Goal: Task Accomplishment & Management: Manage account settings

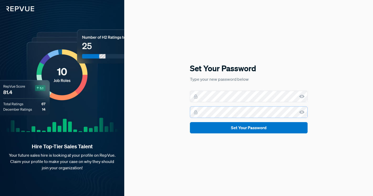
click at [190, 122] on button "Set Your Password" at bounding box center [249, 127] width 118 height 11
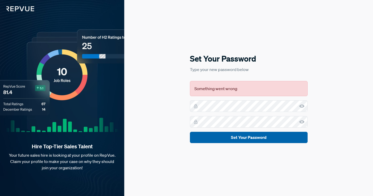
click at [218, 143] on button "Set Your Password" at bounding box center [249, 137] width 118 height 11
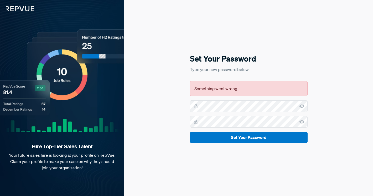
click at [28, 87] on div "Hire Top-Tier Sales Talent Your future sales hire is looking at your profile on…" at bounding box center [62, 98] width 124 height 196
click at [19, 10] on img at bounding box center [17, 5] width 34 height 11
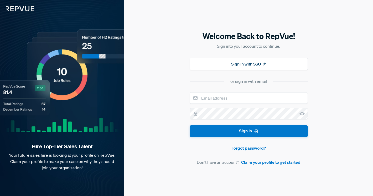
click at [19, 10] on img at bounding box center [17, 5] width 34 height 11
click at [256, 67] on button "Sign In with SSO" at bounding box center [249, 64] width 118 height 13
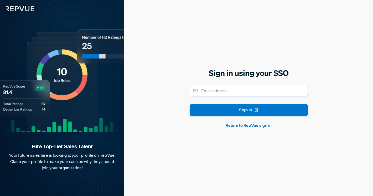
click at [225, 89] on input "email" at bounding box center [249, 91] width 118 height 12
type input "[PERSON_NAME][EMAIL_ADDRESS][DOMAIN_NAME]"
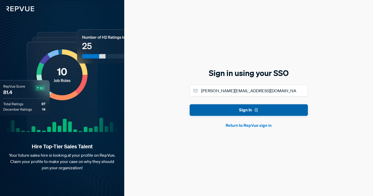
click at [222, 112] on button "Sign In" at bounding box center [249, 110] width 118 height 12
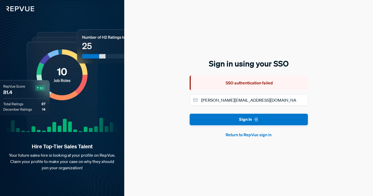
click at [259, 134] on button "Return to RepVue sign in" at bounding box center [249, 135] width 118 height 6
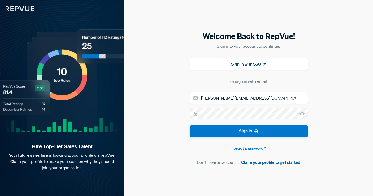
click at [255, 162] on link "Claim your profile to get started" at bounding box center [270, 162] width 59 height 6
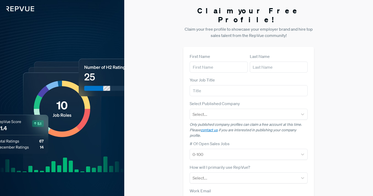
click at [210, 65] on form "First Name Last Name Your Job Title Select Published Company Select... Only pub…" at bounding box center [249, 155] width 118 height 204
click at [208, 63] on input "text" at bounding box center [219, 67] width 58 height 11
type input "[PERSON_NAME]"
click at [275, 62] on input "text" at bounding box center [279, 67] width 58 height 11
type input "Barisone"
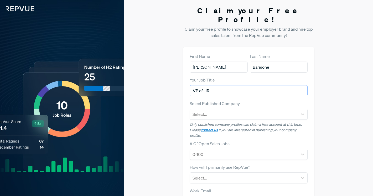
type input "VP of HR"
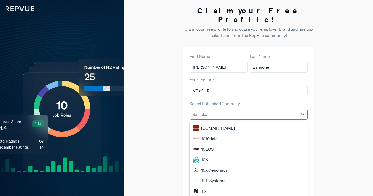
click at [260, 111] on div at bounding box center [243, 114] width 103 height 7
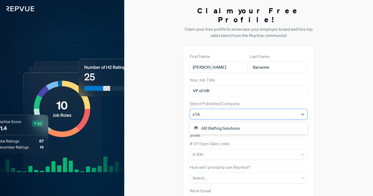
type input "sTAM"
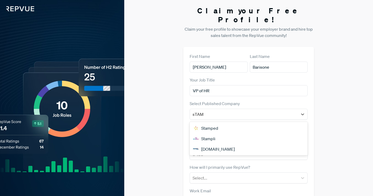
click at [206, 134] on div "Stampli" at bounding box center [249, 139] width 118 height 11
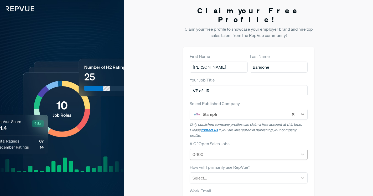
click at [215, 151] on div at bounding box center [243, 154] width 103 height 7
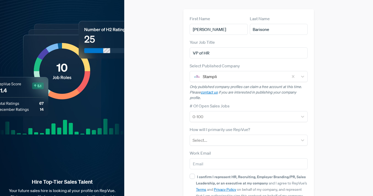
click at [249, 103] on div "# Of Open Sales Jobs 0-100" at bounding box center [249, 112] width 118 height 19
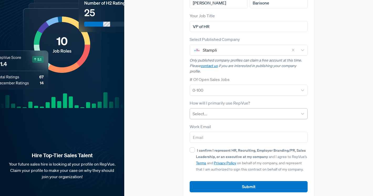
click at [221, 110] on div at bounding box center [243, 113] width 103 height 7
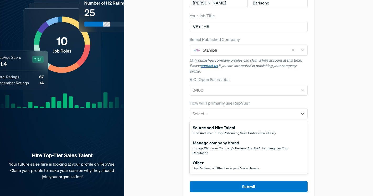
click at [217, 140] on div "Manage company brand" at bounding box center [249, 143] width 112 height 6
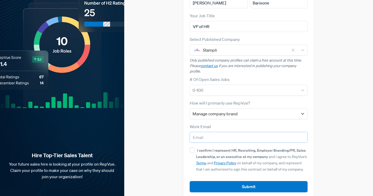
click at [205, 132] on input "email" at bounding box center [249, 137] width 118 height 11
type input "[PERSON_NAME][EMAIL_ADDRESS][DOMAIN_NAME]"
click at [193, 148] on input "I confirm I represent HR, Recruiting, Employer Branding/PR, Sales Leadership, o…" at bounding box center [192, 150] width 5 height 5
checkbox input "true"
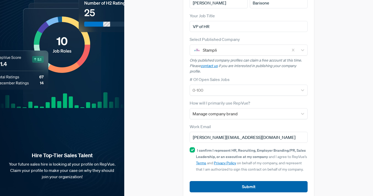
click at [217, 181] on button "Submit" at bounding box center [249, 186] width 118 height 11
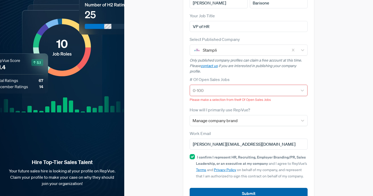
scroll to position [71, 0]
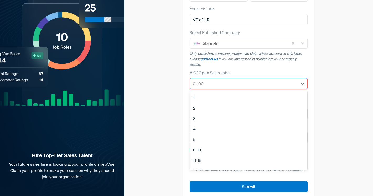
click at [260, 80] on div at bounding box center [244, 83] width 102 height 7
click at [201, 127] on div "16-20" at bounding box center [248, 132] width 117 height 11
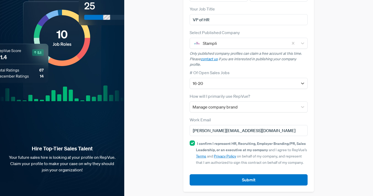
scroll to position [64, 0]
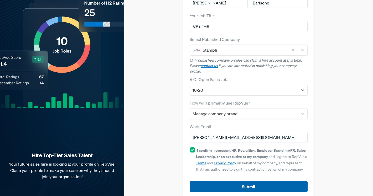
click at [213, 181] on button "Submit" at bounding box center [249, 186] width 118 height 11
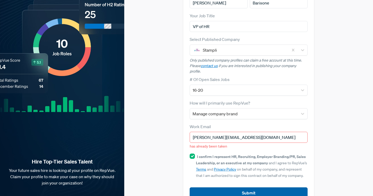
scroll to position [71, 0]
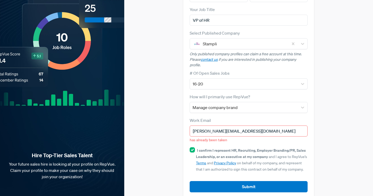
click at [206, 126] on input "[PERSON_NAME][EMAIL_ADDRESS][DOMAIN_NAME]" at bounding box center [249, 131] width 118 height 11
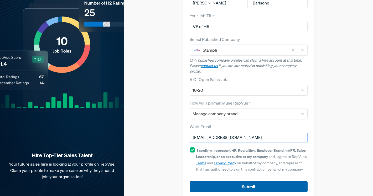
type input "justine.BARISONE@stampli.com"
click at [245, 181] on button "Submit" at bounding box center [249, 186] width 118 height 11
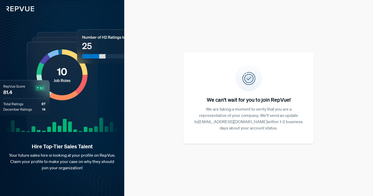
scroll to position [0, 0]
click at [28, 10] on img at bounding box center [17, 5] width 34 height 11
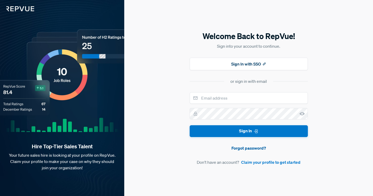
click at [253, 150] on link "Forgot password?" at bounding box center [249, 148] width 118 height 6
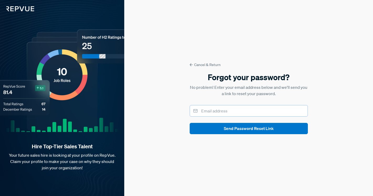
click at [229, 111] on input "email" at bounding box center [249, 111] width 118 height 12
type input "[PERSON_NAME][EMAIL_ADDRESS][DOMAIN_NAME]"
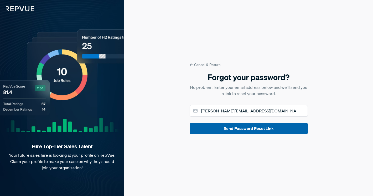
click at [229, 128] on button "Send Password Reset Link" at bounding box center [249, 128] width 118 height 11
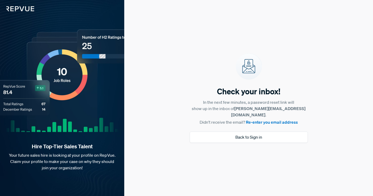
click at [283, 123] on div "Check your inbox! In the next few minutes, a password reset link will show up i…" at bounding box center [249, 99] width 118 height 90
click at [278, 121] on link "Re-enter you email address" at bounding box center [272, 122] width 52 height 5
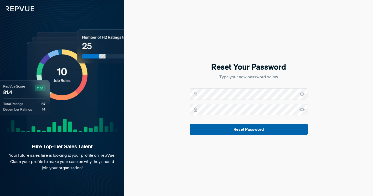
click at [274, 132] on button "Reset Password" at bounding box center [249, 129] width 118 height 11
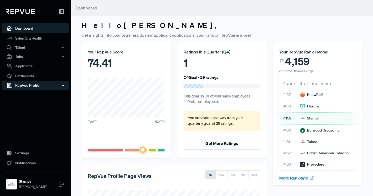
click at [31, 87] on div "RepVue Profile" at bounding box center [35, 85] width 67 height 9
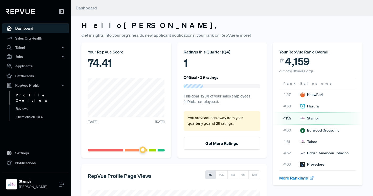
click at [28, 95] on link "Profile Overview" at bounding box center [42, 97] width 67 height 13
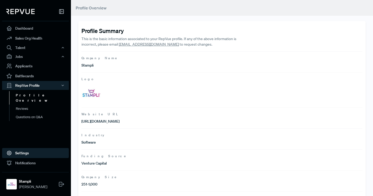
click at [19, 154] on link "Settings" at bounding box center [35, 153] width 67 height 10
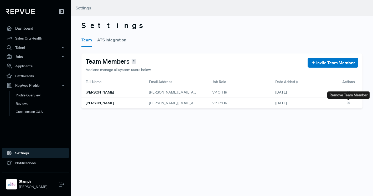
click at [351, 103] on icon at bounding box center [349, 104] width 6 height 6
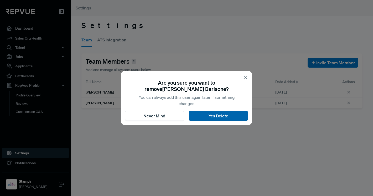
click at [215, 116] on button "Yes Delete" at bounding box center [218, 116] width 59 height 10
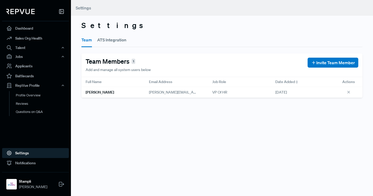
click at [247, 87] on div "VP of HR" at bounding box center [239, 92] width 63 height 11
click at [133, 60] on span "1" at bounding box center [134, 62] width 4 height 6
click at [95, 91] on h6 "[PERSON_NAME]" at bounding box center [100, 92] width 28 height 4
click at [21, 163] on link "Notifications" at bounding box center [35, 163] width 67 height 10
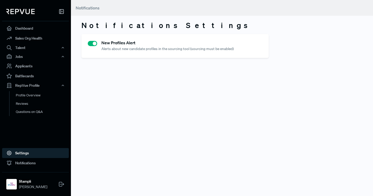
click at [22, 153] on link "Settings" at bounding box center [35, 153] width 67 height 10
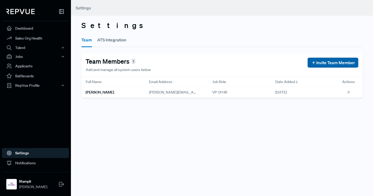
click at [329, 61] on span "Invite Team Member" at bounding box center [335, 63] width 39 height 6
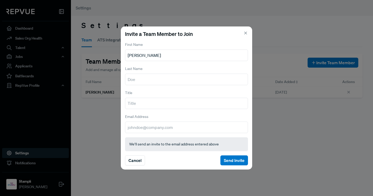
type input "[PERSON_NAME]"
type input "Paragas"
click at [141, 56] on input "Jenica" at bounding box center [186, 56] width 123 height 12
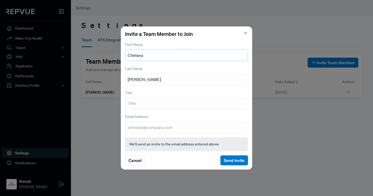
type input "Chelsea"
click at [130, 130] on input "email" at bounding box center [186, 128] width 123 height 12
paste input "[EMAIL_ADDRESS][DOMAIN_NAME]"
type input "[EMAIL_ADDRESS][DOMAIN_NAME]"
click at [135, 80] on input "Paragas" at bounding box center [186, 80] width 123 height 12
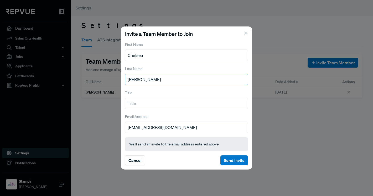
click at [135, 80] on input "Paragas" at bounding box center [186, 80] width 123 height 12
type input "Craig"
click at [154, 103] on input "text" at bounding box center [186, 104] width 123 height 12
type input "Rhino Reviews"
click at [183, 128] on input "chelsea@rhino-reviews.com" at bounding box center [186, 128] width 123 height 12
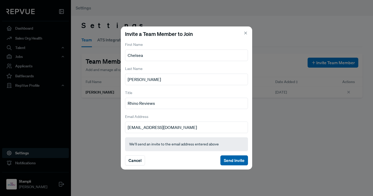
click at [231, 159] on button "Send Invite" at bounding box center [234, 161] width 28 height 10
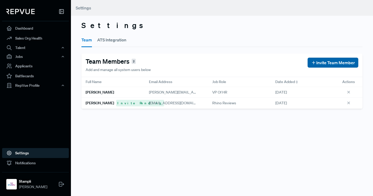
click at [340, 61] on span "Invite Team Member" at bounding box center [335, 63] width 39 height 6
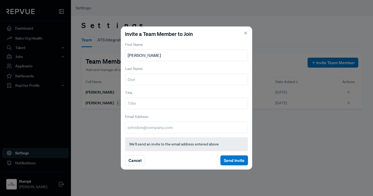
type input "Jenica"
type input "Paragas"
type input "People Ops Specialist"
click at [134, 125] on input "email" at bounding box center [186, 128] width 123 height 12
click at [137, 129] on input "email" at bounding box center [186, 128] width 123 height 12
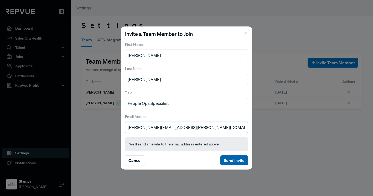
type input "jenica.paragas@stampli.com"
click at [232, 159] on button "Send Invite" at bounding box center [234, 161] width 28 height 10
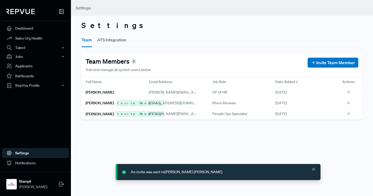
click at [113, 38] on button "ATS Integration" at bounding box center [111, 40] width 29 height 15
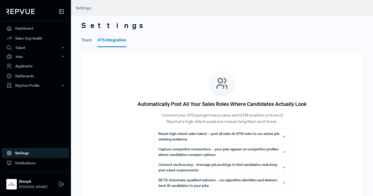
click at [87, 42] on button "Team" at bounding box center [86, 40] width 11 height 15
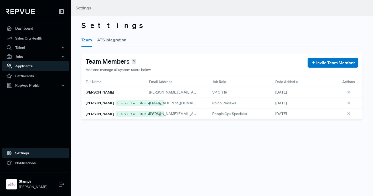
click at [26, 63] on link "Applicants" at bounding box center [35, 66] width 67 height 10
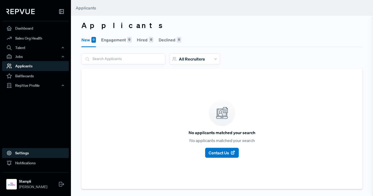
click at [28, 153] on link "Settings" at bounding box center [35, 153] width 67 height 10
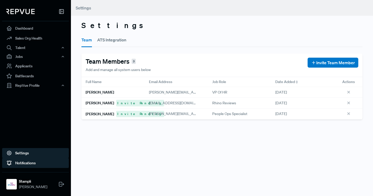
click at [32, 165] on link "Notifications" at bounding box center [35, 163] width 67 height 10
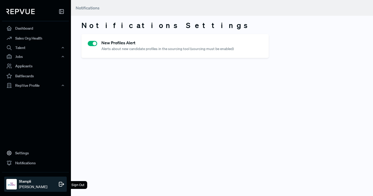
click at [28, 177] on div "Stampli Justine Barisone Sign Out" at bounding box center [35, 184] width 62 height 15
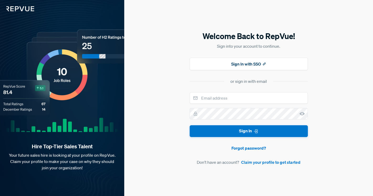
click at [224, 105] on form "Sign In Forgot password? Don't have an account? Claim your profile to get start…" at bounding box center [249, 128] width 118 height 73
click at [218, 101] on input "email" at bounding box center [249, 98] width 118 height 12
type input "justine@stampli.com"
click at [190, 126] on button "Sign In" at bounding box center [249, 132] width 118 height 12
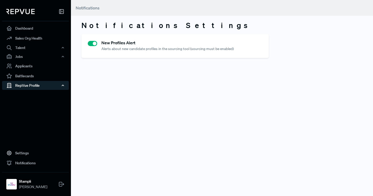
click at [37, 87] on div "RepVue Profile" at bounding box center [35, 85] width 67 height 9
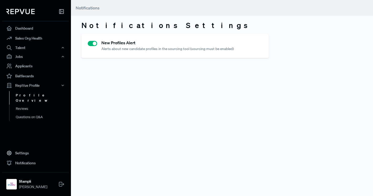
click at [27, 94] on link "Profile Overview" at bounding box center [42, 97] width 67 height 13
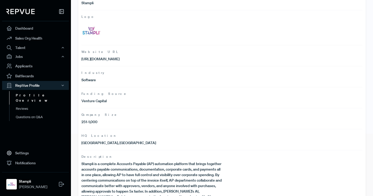
scroll to position [88, 0]
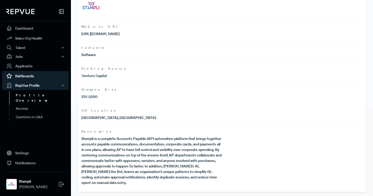
click at [47, 77] on link "Battlecards" at bounding box center [35, 76] width 67 height 10
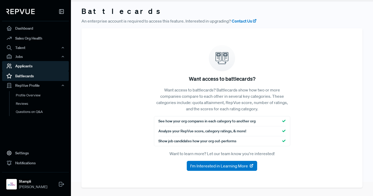
click at [30, 66] on link "Applicants" at bounding box center [35, 66] width 67 height 10
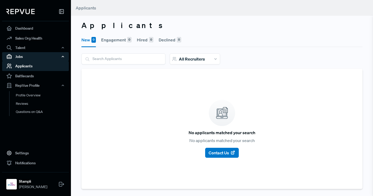
click at [31, 55] on div "Jobs" at bounding box center [35, 56] width 67 height 9
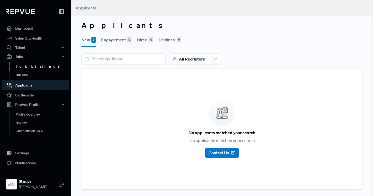
click at [32, 65] on link "Job Listings" at bounding box center [42, 66] width 67 height 8
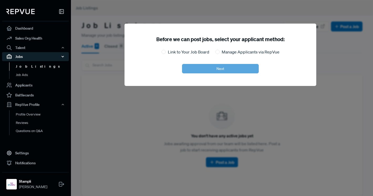
click at [25, 52] on div "Jobs" at bounding box center [35, 56] width 67 height 9
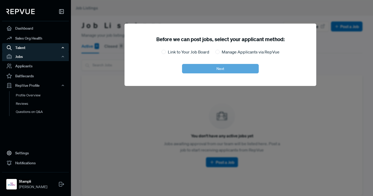
click at [21, 47] on div "Talent" at bounding box center [35, 47] width 67 height 9
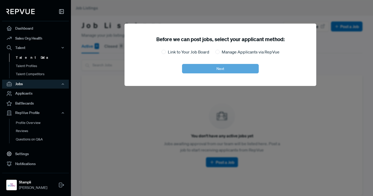
click at [23, 57] on link "Talent Data" at bounding box center [42, 58] width 67 height 8
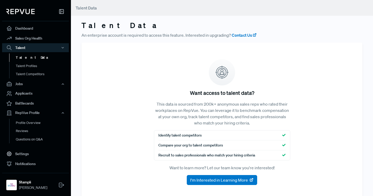
click at [186, 135] on span "Identify talent competitors" at bounding box center [179, 136] width 43 height 6
click at [229, 178] on span "I'm Interested in Learning More" at bounding box center [219, 180] width 58 height 6
click at [39, 28] on link "Dashboard" at bounding box center [35, 28] width 67 height 10
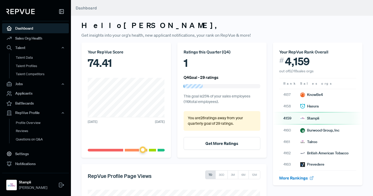
click at [142, 149] on span at bounding box center [142, 150] width 7 height 7
click at [186, 57] on div "1" at bounding box center [222, 63] width 77 height 16
click at [203, 98] on p "This goal is 25 % of your sales employees ( 119 total employees)." at bounding box center [222, 99] width 77 height 11
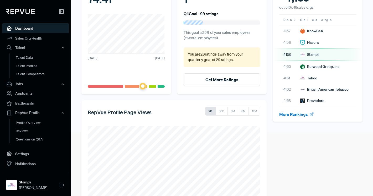
scroll to position [94, 0]
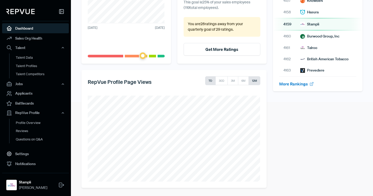
click at [251, 79] on button "12M" at bounding box center [254, 80] width 12 height 9
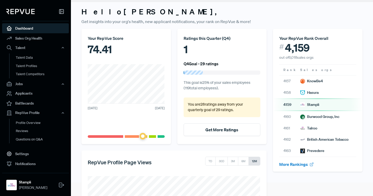
scroll to position [0, 0]
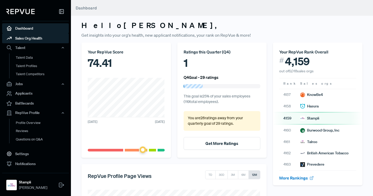
click at [30, 38] on link "Sales Org Health" at bounding box center [35, 38] width 67 height 10
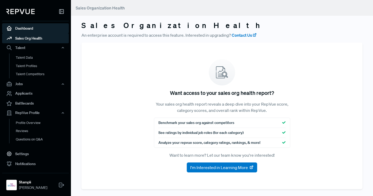
click at [28, 30] on link "Dashboard" at bounding box center [35, 28] width 67 height 10
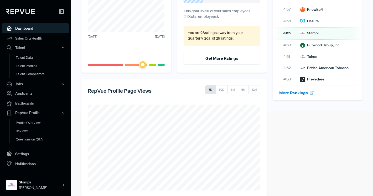
scroll to position [94, 0]
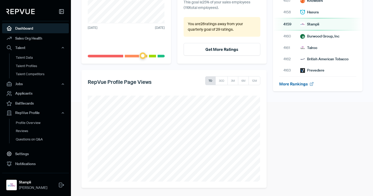
click at [299, 86] on link "More Rankings" at bounding box center [296, 83] width 35 height 5
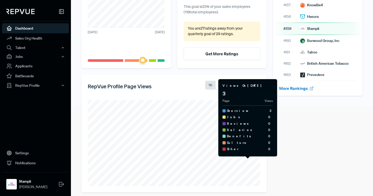
scroll to position [94, 0]
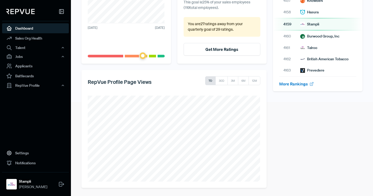
click at [292, 86] on article "More Rankings" at bounding box center [317, 83] width 77 height 15
click at [287, 84] on link "More Rankings" at bounding box center [296, 83] width 35 height 5
click at [26, 154] on link "Settings" at bounding box center [35, 153] width 67 height 10
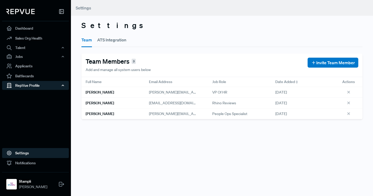
click at [34, 85] on div "RepVue Profile" at bounding box center [35, 85] width 67 height 9
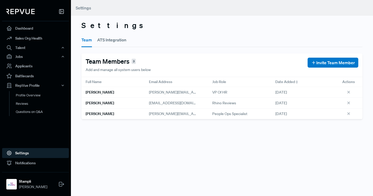
click at [32, 91] on div "Profile Overview Reviews Questions on Q&A" at bounding box center [35, 104] width 67 height 28
click at [31, 96] on link "Profile Overview" at bounding box center [42, 97] width 67 height 13
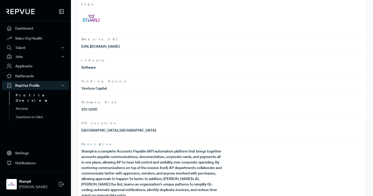
scroll to position [88, 0]
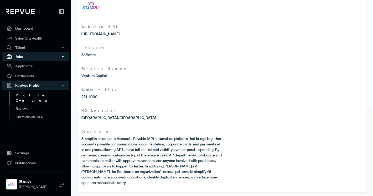
click at [17, 57] on div "Jobs" at bounding box center [35, 56] width 67 height 9
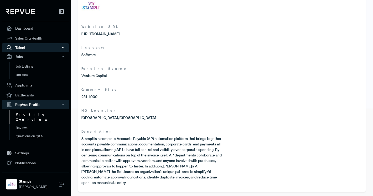
click at [19, 50] on div "Talent" at bounding box center [35, 47] width 67 height 9
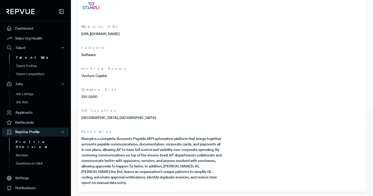
click at [19, 58] on link "Talent Data" at bounding box center [42, 58] width 67 height 8
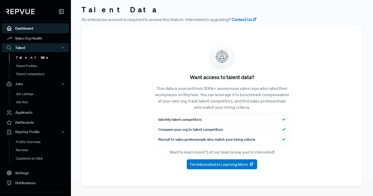
click at [46, 26] on link "Dashboard" at bounding box center [35, 28] width 67 height 10
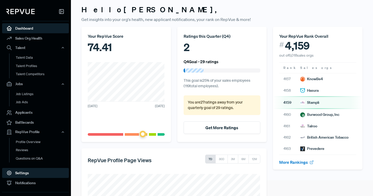
click at [23, 172] on link "Settings" at bounding box center [35, 173] width 67 height 10
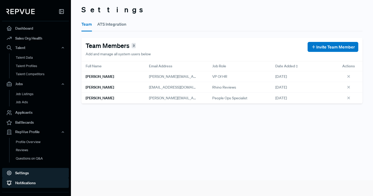
click at [18, 181] on link "Notifications" at bounding box center [35, 183] width 67 height 10
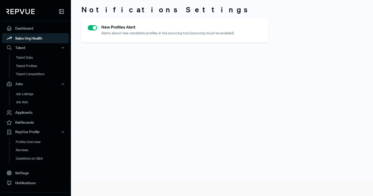
click at [38, 43] on link "Sales Org Health" at bounding box center [35, 38] width 67 height 10
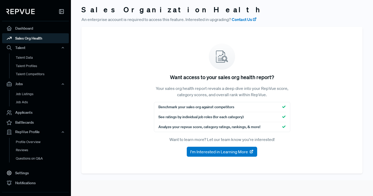
click at [35, 34] on link "Sales Org Health" at bounding box center [35, 38] width 67 height 10
click at [35, 28] on link "Dashboard" at bounding box center [35, 28] width 67 height 10
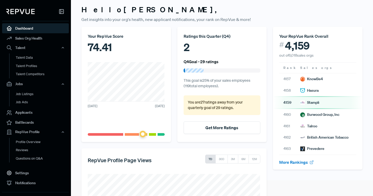
click at [122, 115] on div "May 2021 October 2025" at bounding box center [126, 92] width 77 height 60
click at [232, 129] on button "Get More Ratings" at bounding box center [222, 128] width 77 height 13
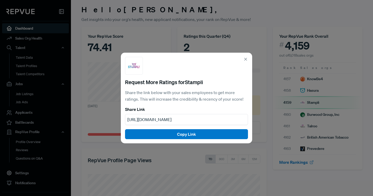
click at [243, 60] on icon at bounding box center [245, 59] width 5 height 5
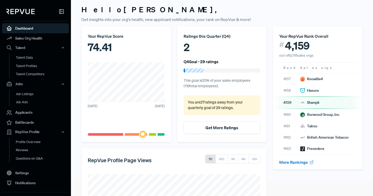
click at [205, 107] on p "You are 27 ratings away from your quarterly goal of 29 ratings ." at bounding box center [222, 105] width 69 height 11
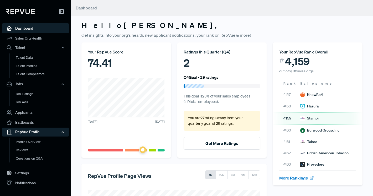
click at [22, 134] on div "RepVue Profile" at bounding box center [35, 132] width 67 height 9
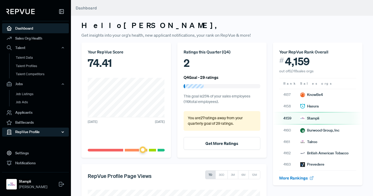
click at [22, 134] on div "RepVue Profile" at bounding box center [35, 132] width 67 height 9
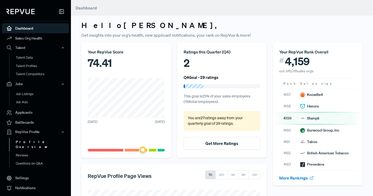
click at [22, 140] on link "Profile Overview" at bounding box center [42, 144] width 67 height 13
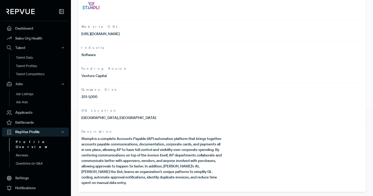
scroll to position [8, 0]
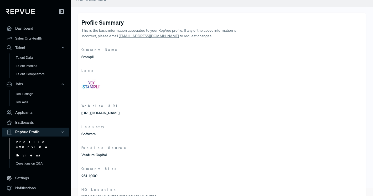
click at [23, 151] on link "Reviews" at bounding box center [42, 155] width 67 height 8
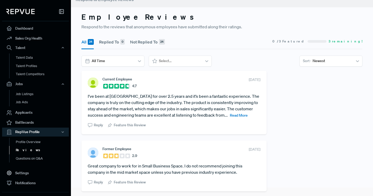
click at [230, 116] on span "Read More" at bounding box center [239, 115] width 18 height 5
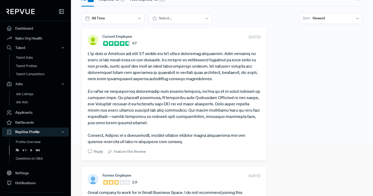
scroll to position [104, 0]
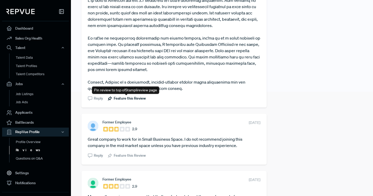
click at [124, 98] on span "Feature this Review" at bounding box center [130, 99] width 32 height 6
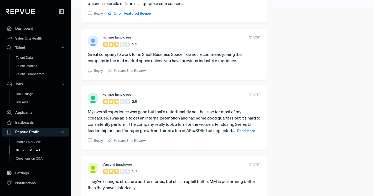
scroll to position [227, 0]
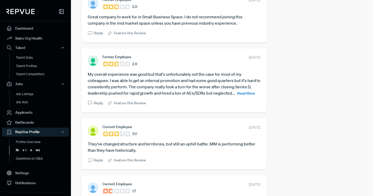
click at [254, 94] on span "Read More" at bounding box center [246, 93] width 18 height 5
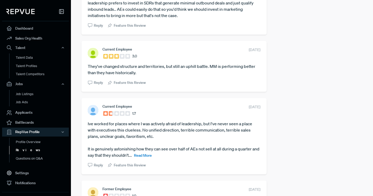
scroll to position [344, 0]
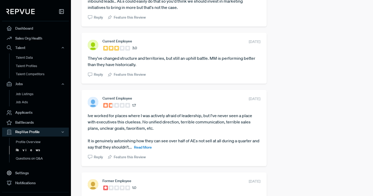
click at [152, 145] on span "Read More" at bounding box center [143, 147] width 18 height 5
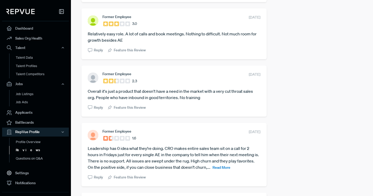
scroll to position [588, 0]
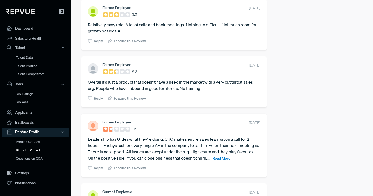
click at [226, 160] on span "Read More" at bounding box center [221, 158] width 18 height 5
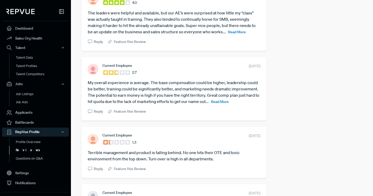
scroll to position [1091, 0]
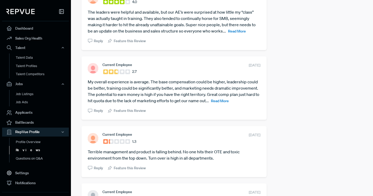
click at [225, 103] on span "Read More" at bounding box center [220, 101] width 18 height 5
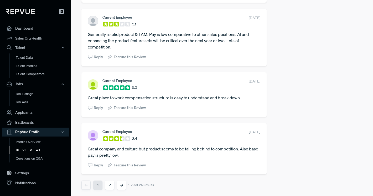
scroll to position [1278, 0]
click at [107, 188] on button "2" at bounding box center [109, 185] width 9 height 9
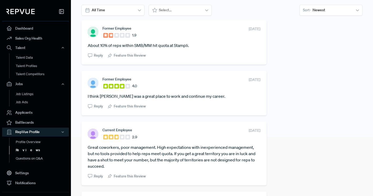
scroll to position [0, 0]
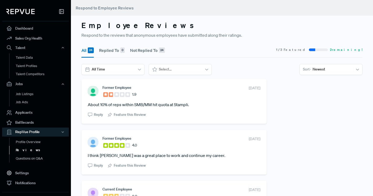
click at [89, 50] on div "24" at bounding box center [91, 51] width 6 height 6
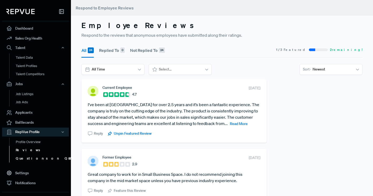
click at [30, 155] on link "Questions on Q&A" at bounding box center [42, 159] width 67 height 8
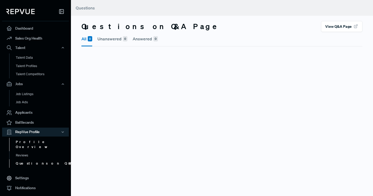
click at [30, 141] on link "Profile Overview" at bounding box center [42, 144] width 67 height 13
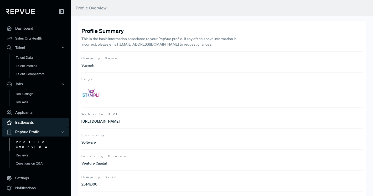
click at [23, 127] on link "Battlecards" at bounding box center [35, 123] width 67 height 10
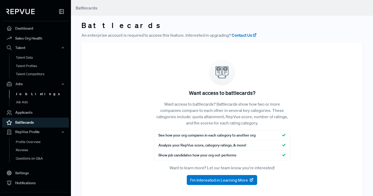
click at [20, 96] on link "Job Listings" at bounding box center [42, 94] width 67 height 8
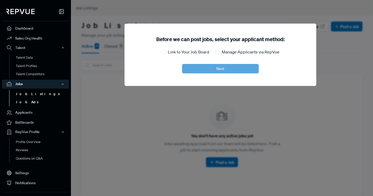
click at [20, 101] on link "Job Ads" at bounding box center [42, 102] width 67 height 8
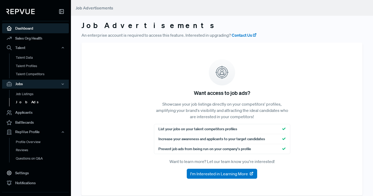
click at [26, 32] on link "Dashboard" at bounding box center [35, 28] width 67 height 10
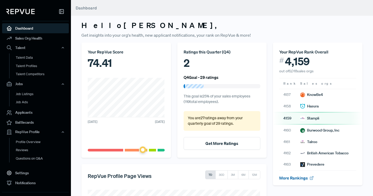
click at [296, 176] on link "More Rankings" at bounding box center [296, 178] width 35 height 5
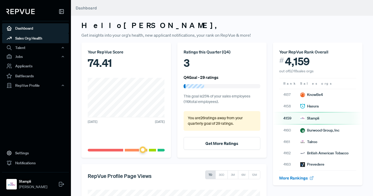
click at [38, 38] on link "Sales Org Health" at bounding box center [35, 38] width 67 height 10
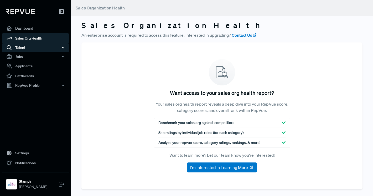
click at [35, 50] on div "Talent" at bounding box center [35, 47] width 67 height 9
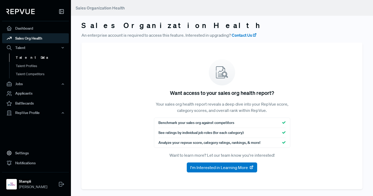
click at [29, 54] on link "Talent Data" at bounding box center [42, 58] width 67 height 8
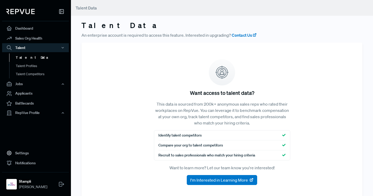
click at [27, 118] on div "Dashboard Sales Org Health Talent Talent Data Talent Profiles Talent Competitor…" at bounding box center [35, 63] width 71 height 118
click at [25, 115] on div "RepVue Profile" at bounding box center [35, 113] width 67 height 9
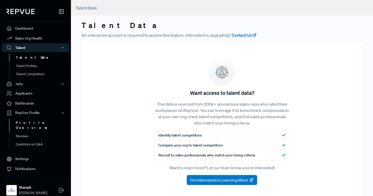
click at [24, 122] on link "Profile Overview" at bounding box center [42, 125] width 67 height 13
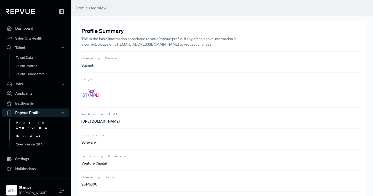
click at [26, 132] on link "Reviews" at bounding box center [42, 136] width 67 height 8
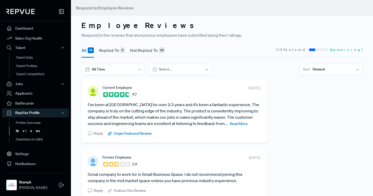
scroll to position [29, 0]
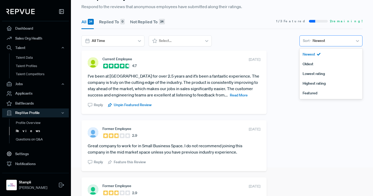
click at [330, 43] on div at bounding box center [331, 41] width 39 height 7
click at [311, 53] on div "Newest" at bounding box center [330, 55] width 63 height 10
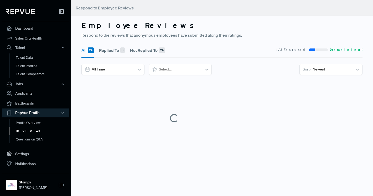
scroll to position [0, 0]
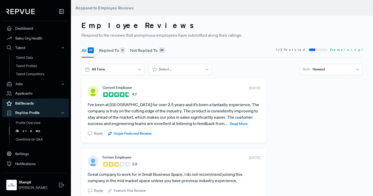
click at [32, 108] on link "Battlecards" at bounding box center [35, 104] width 67 height 10
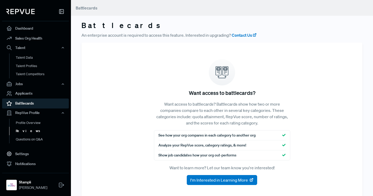
click at [24, 132] on link "Reviews" at bounding box center [42, 131] width 67 height 8
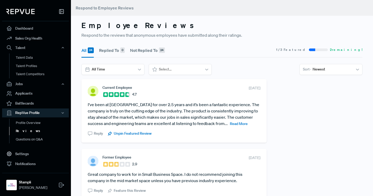
click at [23, 145] on div "Dashboard Sales Org Health Talent Talent Data Talent Profiles Talent Competitor…" at bounding box center [35, 76] width 71 height 145
click at [27, 162] on link "Notifications" at bounding box center [35, 164] width 67 height 10
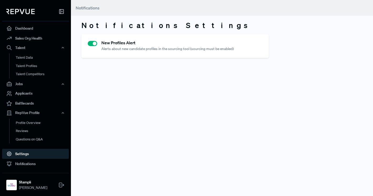
click at [24, 153] on link "Settings" at bounding box center [35, 154] width 67 height 10
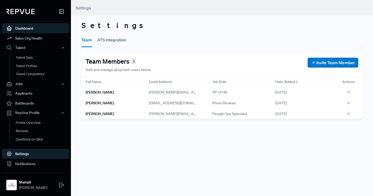
click at [24, 28] on link "Dashboard" at bounding box center [35, 28] width 67 height 10
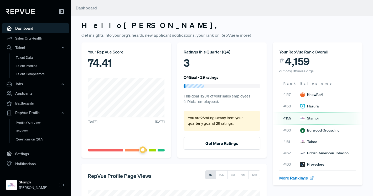
click at [220, 121] on p "You are 26 ratings away from your quarterly goal of 29 ratings ." at bounding box center [222, 121] width 69 height 11
click at [214, 139] on button "Get More Ratings" at bounding box center [222, 143] width 77 height 13
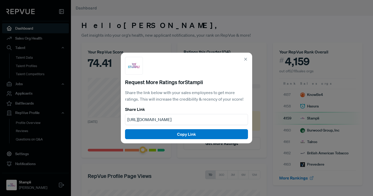
click at [244, 60] on use at bounding box center [245, 59] width 2 height 2
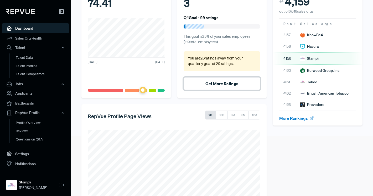
scroll to position [85, 0]
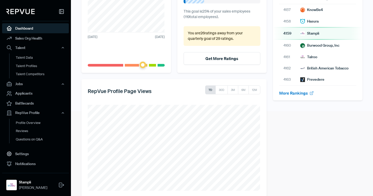
click at [287, 96] on article "More Rankings" at bounding box center [317, 93] width 77 height 15
click at [287, 92] on link "More Rankings" at bounding box center [296, 93] width 35 height 5
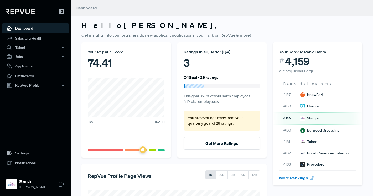
scroll to position [94, 0]
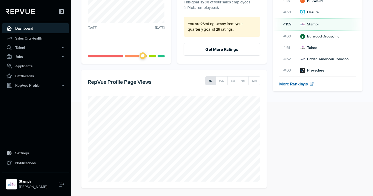
click at [291, 85] on link "More Rankings" at bounding box center [296, 83] width 35 height 5
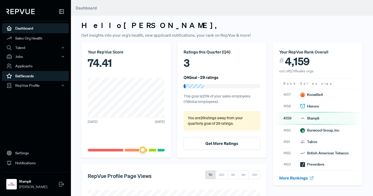
click at [47, 79] on link "Battlecards" at bounding box center [35, 76] width 67 height 10
